Goal: Information Seeking & Learning: Understand process/instructions

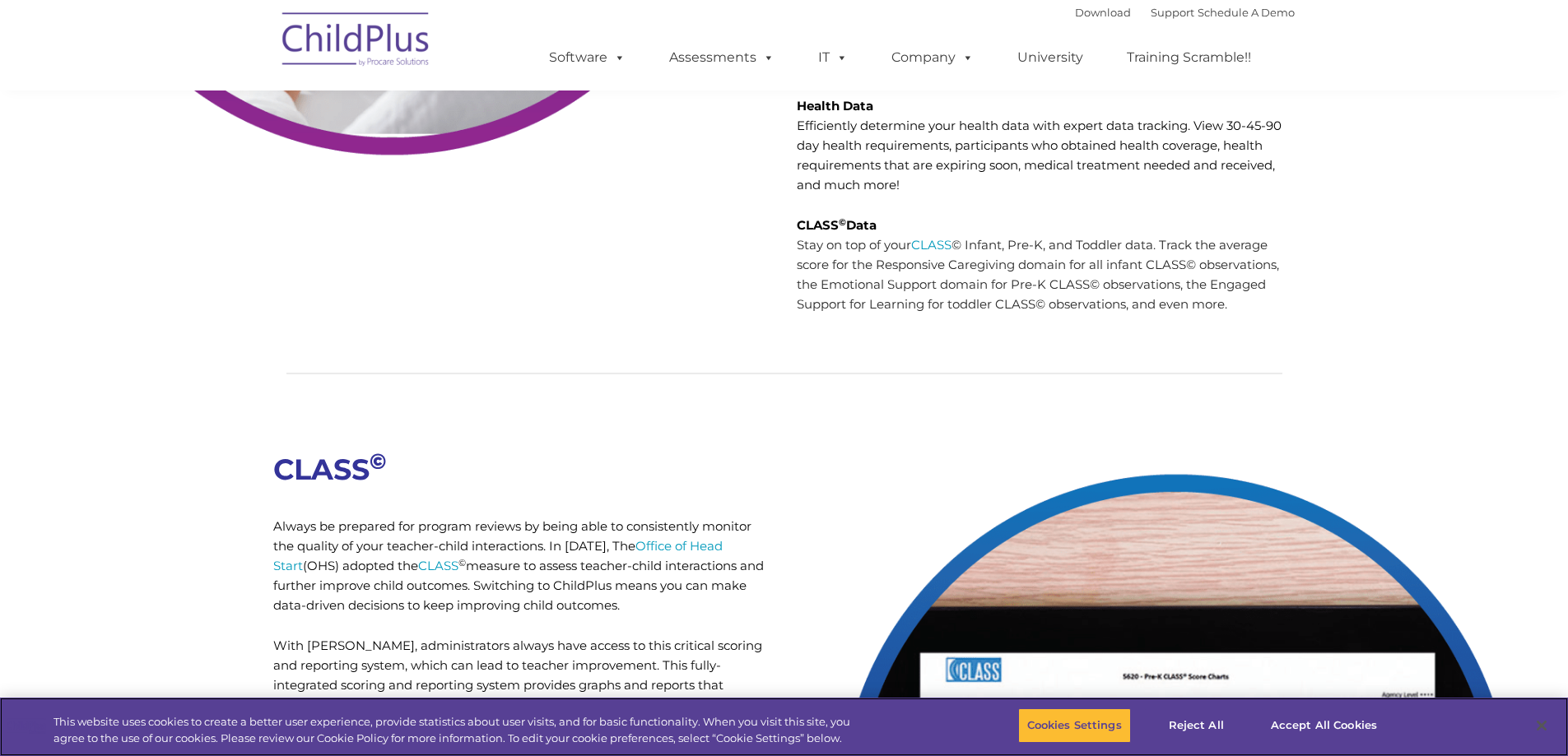
scroll to position [5544, 0]
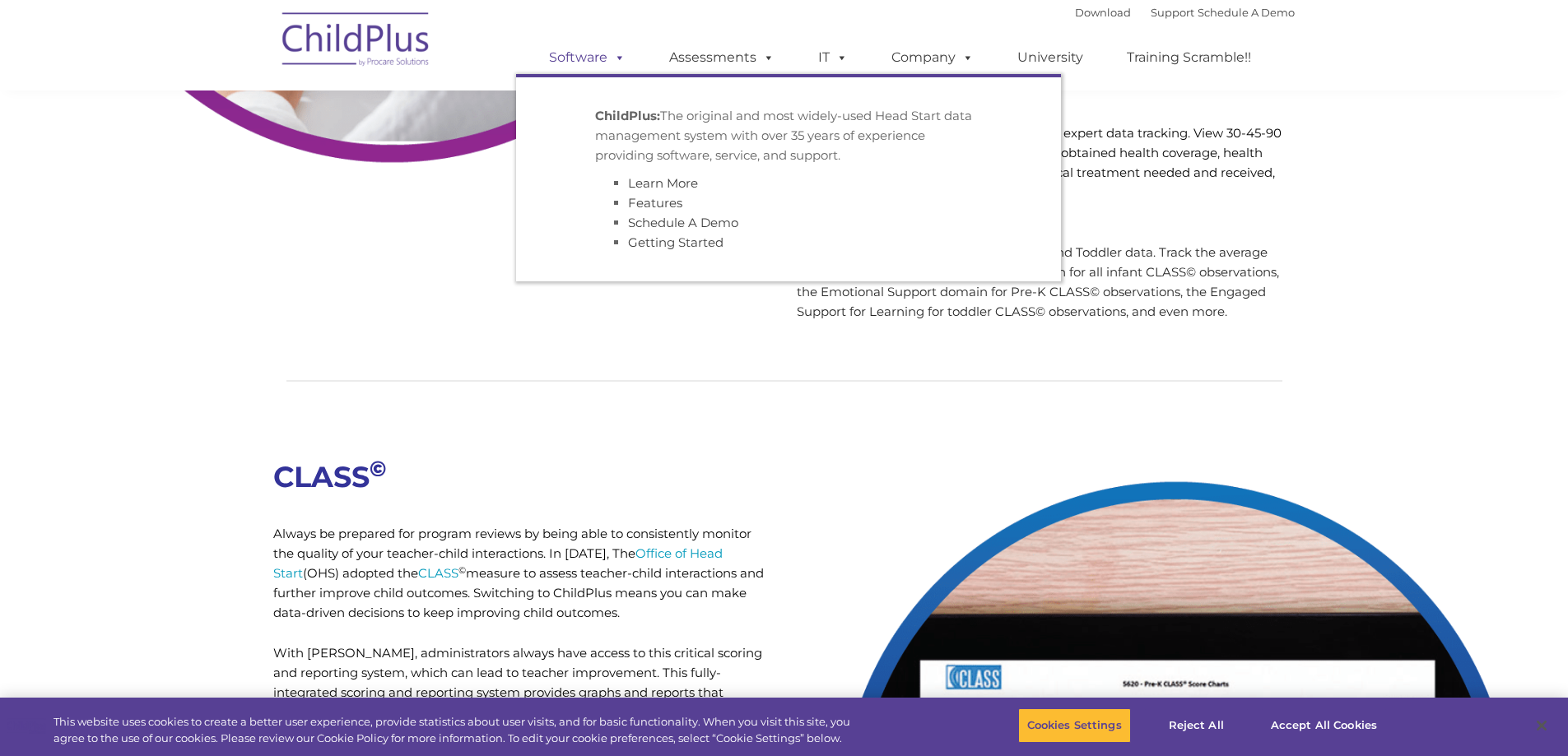
click at [603, 55] on link "Software" at bounding box center [587, 57] width 109 height 33
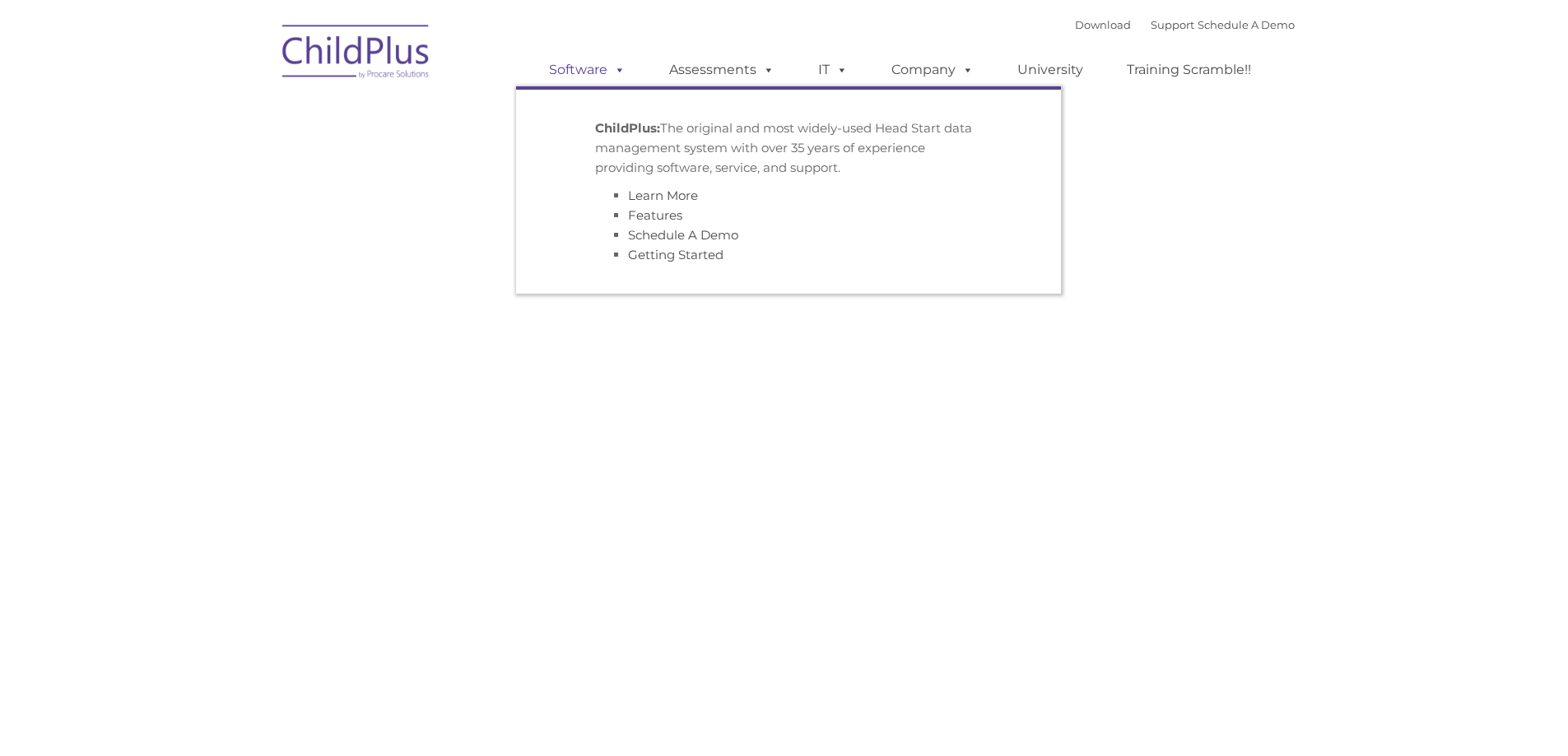
type input ""
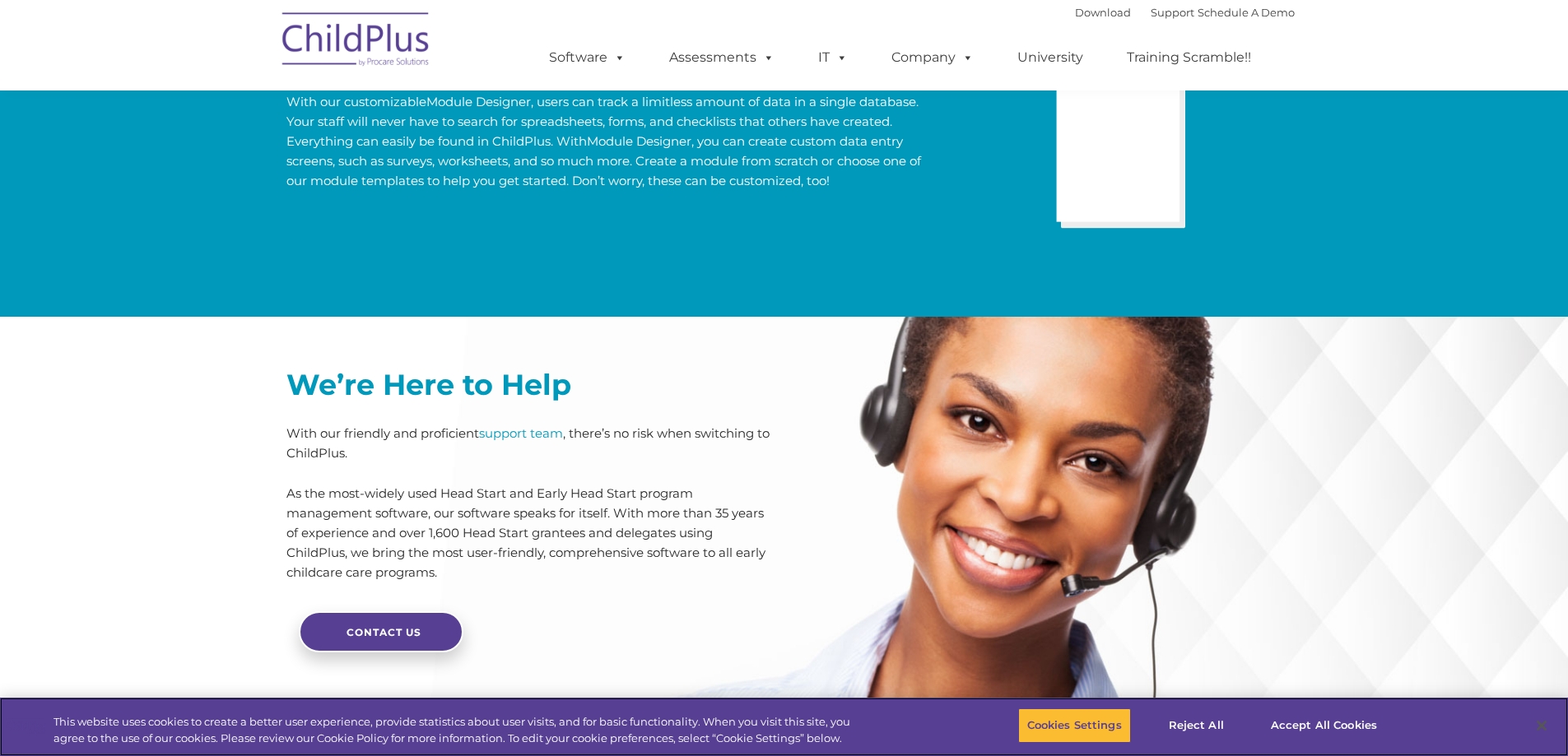
scroll to position [3878, 0]
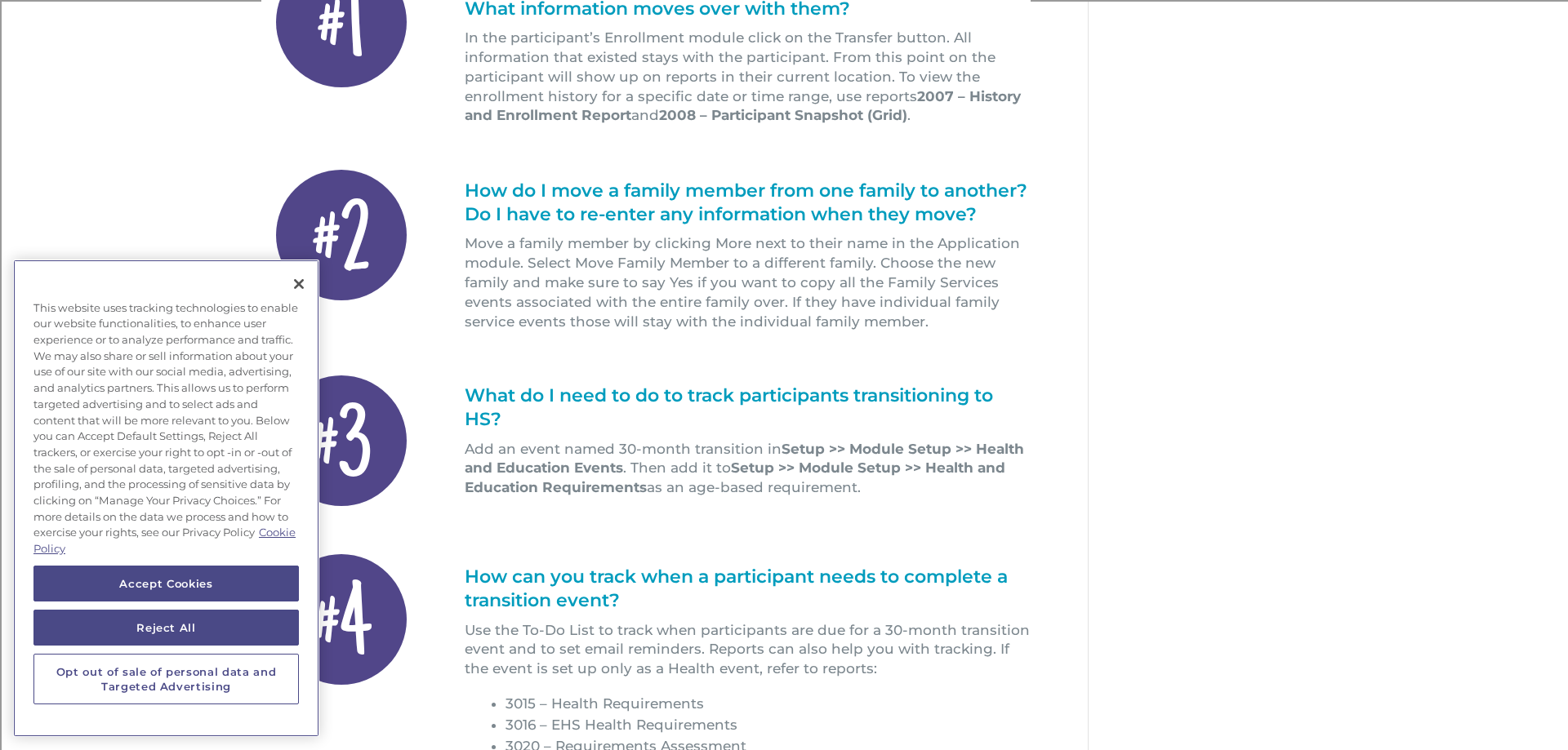
scroll to position [457, 0]
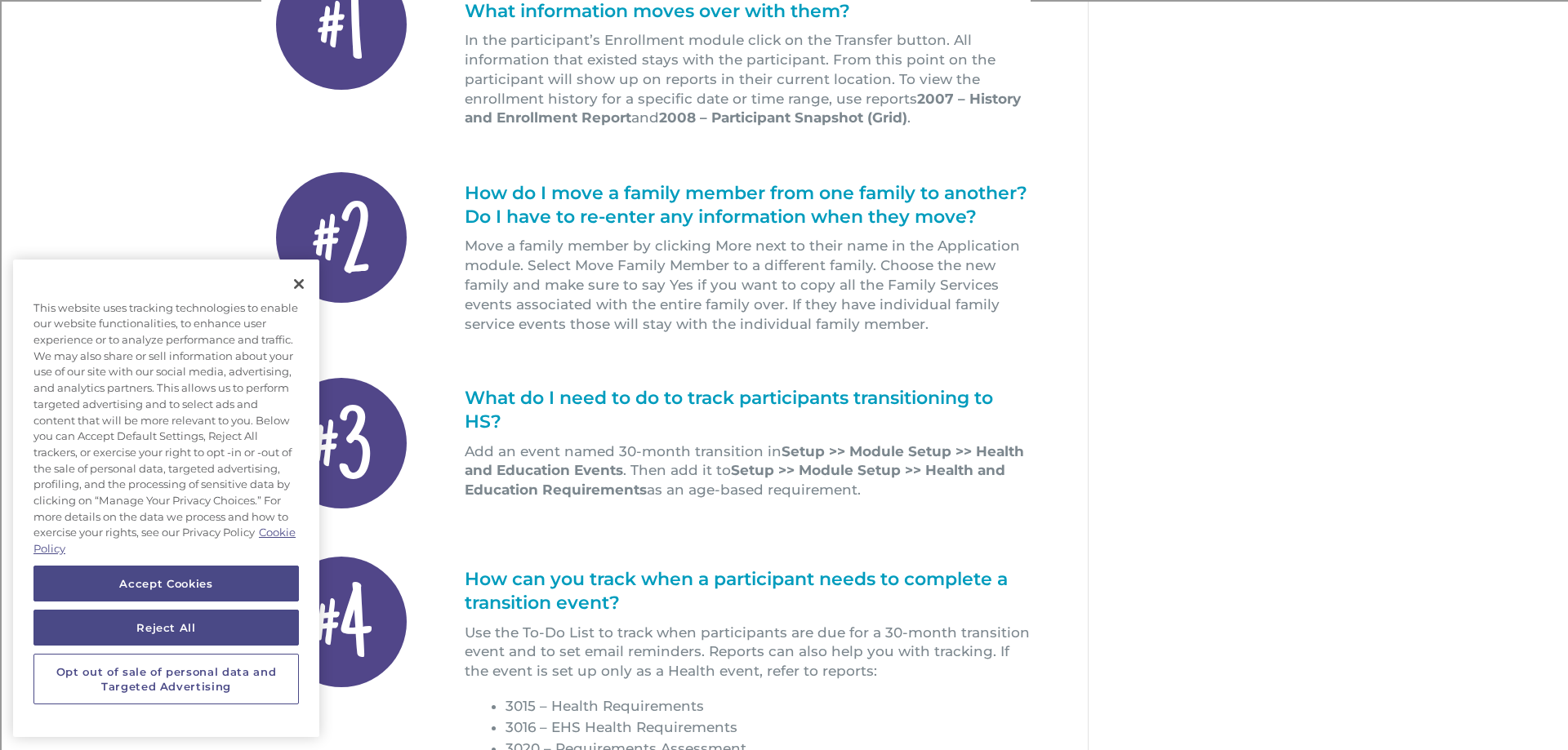
click at [509, 230] on h1 "How do I move a family member from one family to another? Do I have to re-enter…" at bounding box center [748, 209] width 567 height 55
drag, startPoint x: 525, startPoint y: 202, endPoint x: 581, endPoint y: 199, distance: 56.1
click at [527, 201] on h1 "How do I move a family member from one family to another? Do I have to re-enter…" at bounding box center [748, 209] width 567 height 55
click at [777, 200] on h1 "How do I move a family member from one family to another? Do I have to re-enter…" at bounding box center [748, 209] width 567 height 55
